Goal: Information Seeking & Learning: Learn about a topic

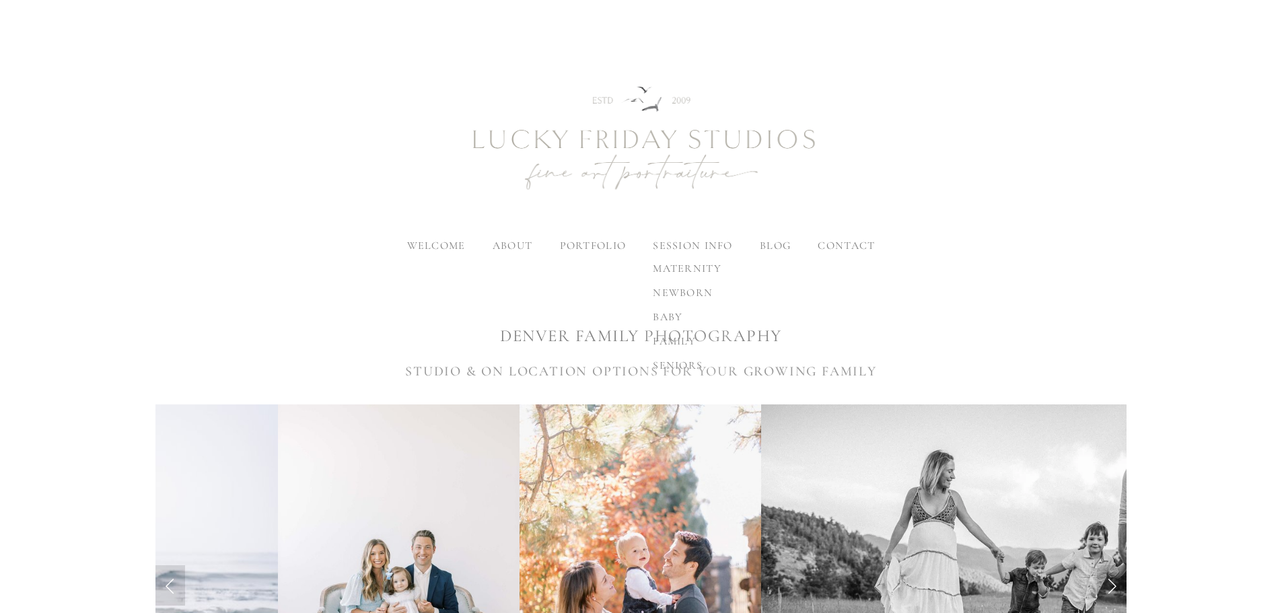
click at [686, 339] on span "family" at bounding box center [674, 341] width 43 height 13
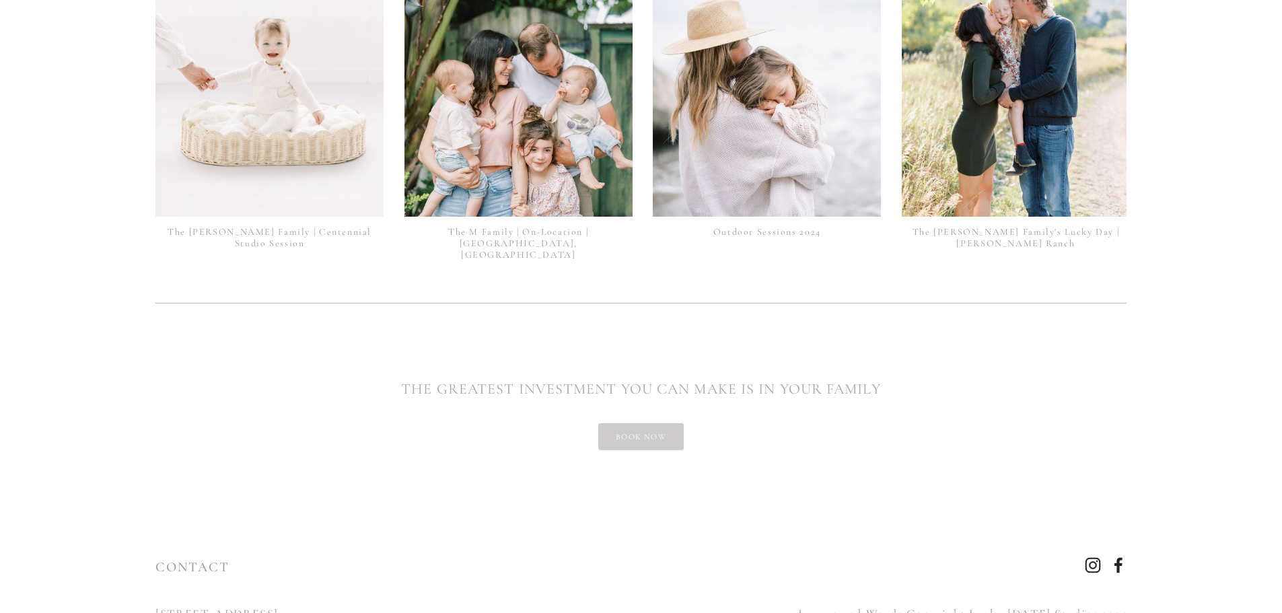
scroll to position [3405, 0]
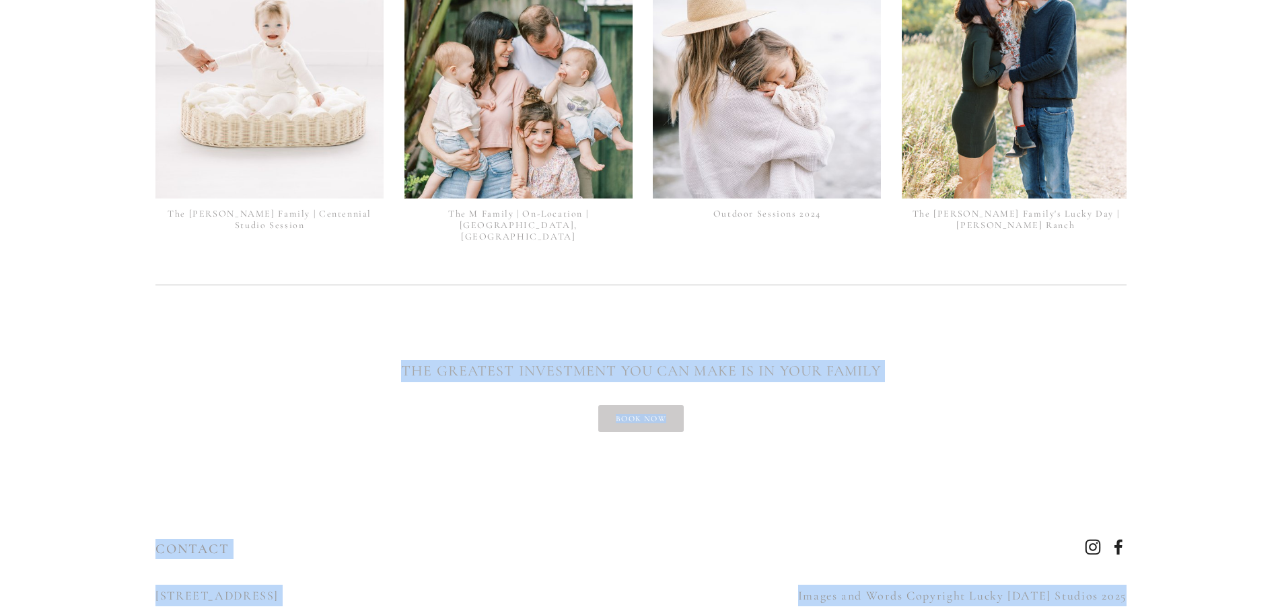
drag, startPoint x: 1280, startPoint y: 544, endPoint x: 1292, endPoint y: 247, distance: 297.1
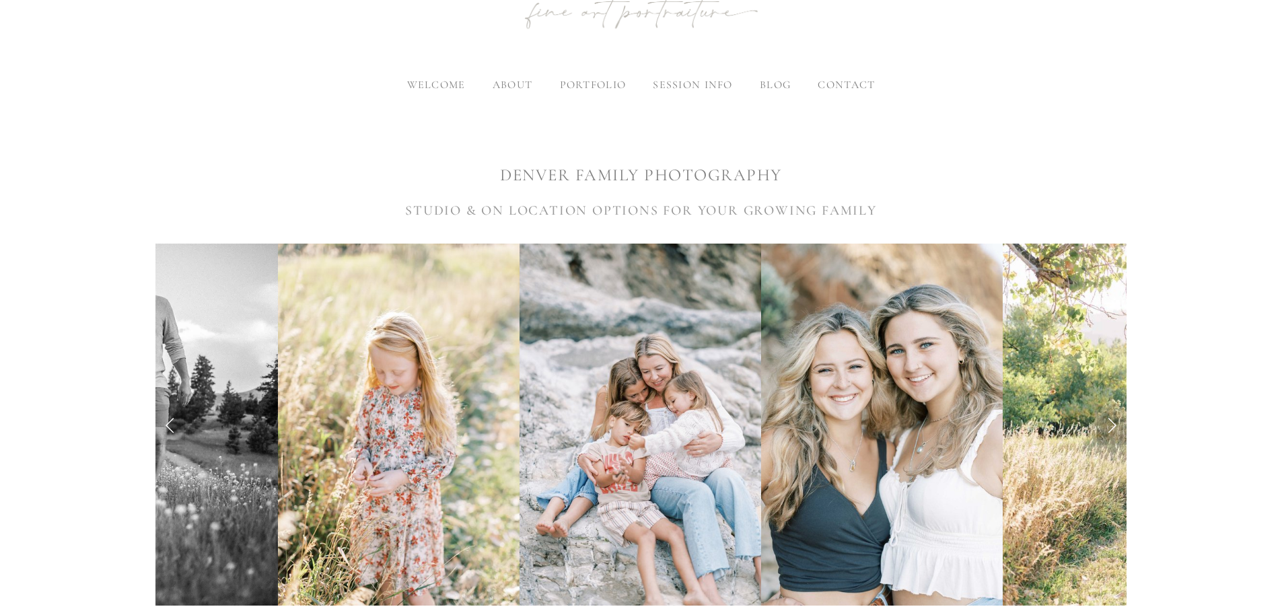
scroll to position [0, 0]
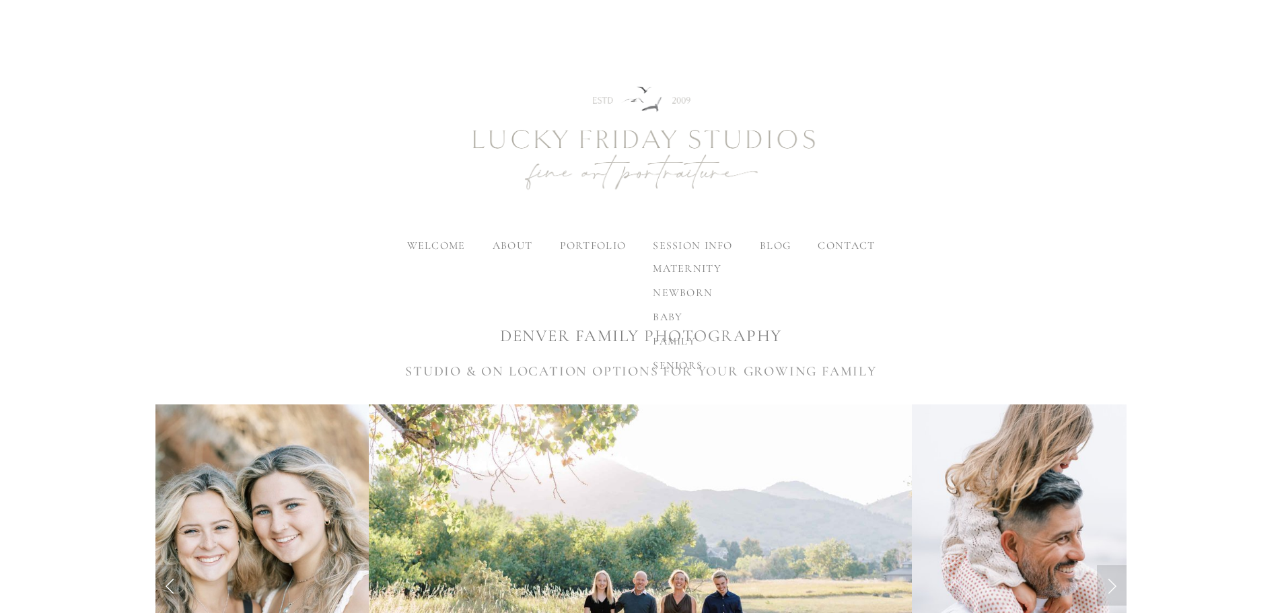
click at [679, 341] on span "family" at bounding box center [674, 341] width 43 height 13
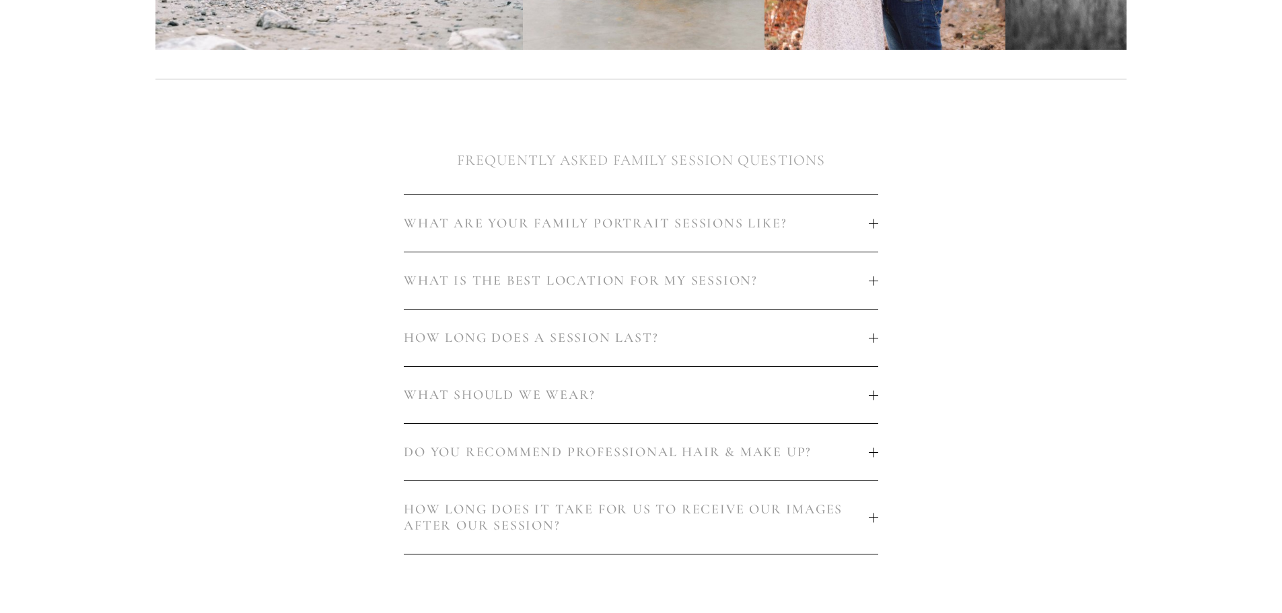
scroll to position [740, 0]
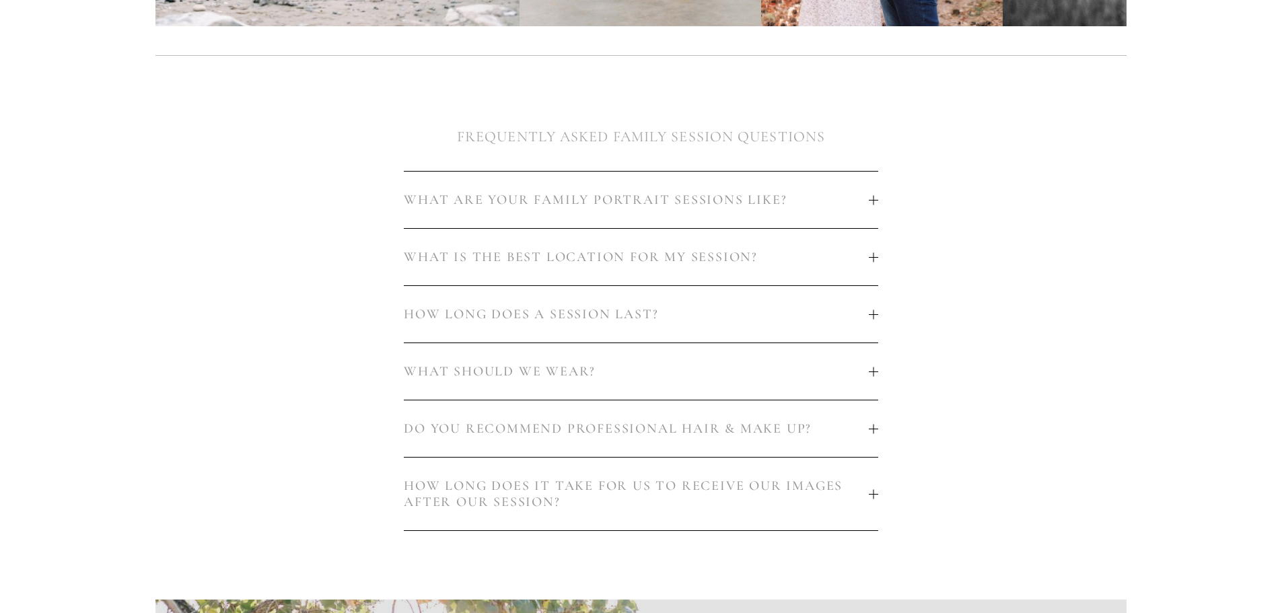
click at [732, 306] on span "HOW LONG DOES A SESSION LAST?" at bounding box center [636, 314] width 464 height 16
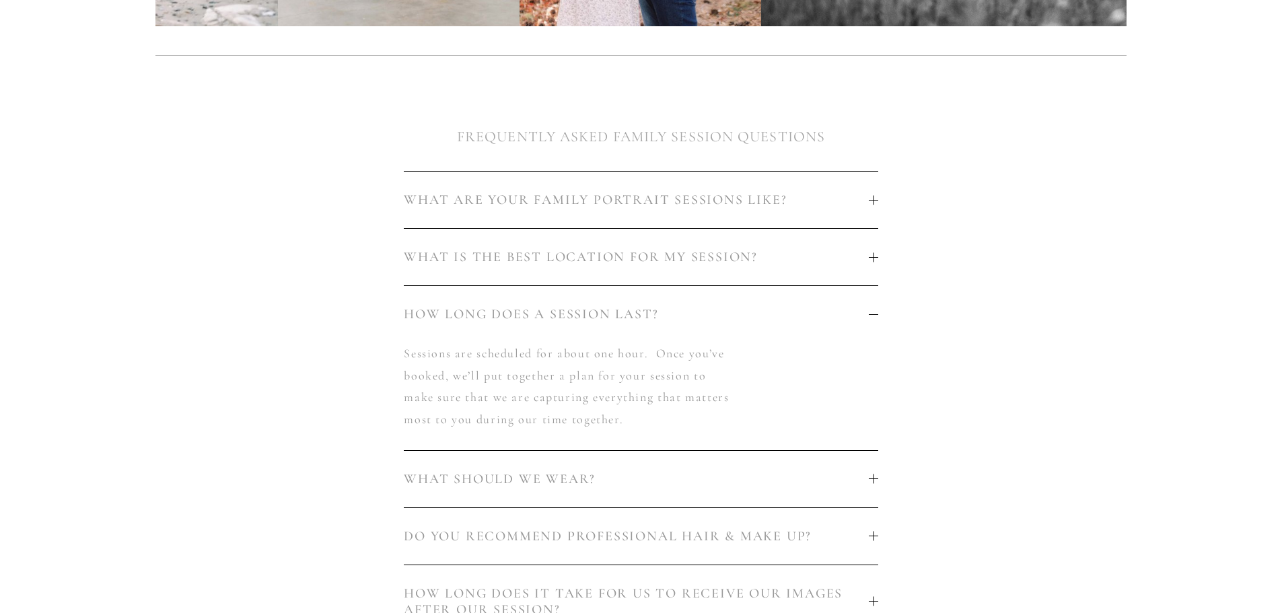
click at [732, 306] on span "HOW LONG DOES A SESSION LAST?" at bounding box center [636, 314] width 464 height 16
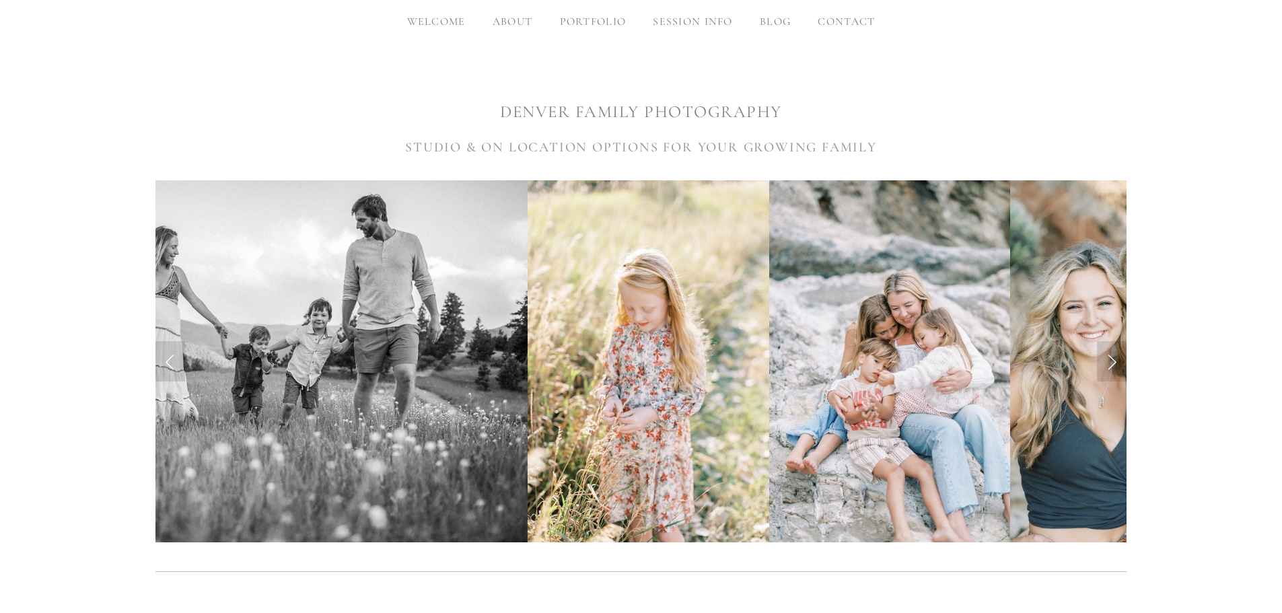
scroll to position [202, 0]
